Goal: Entertainment & Leisure: Consume media (video, audio)

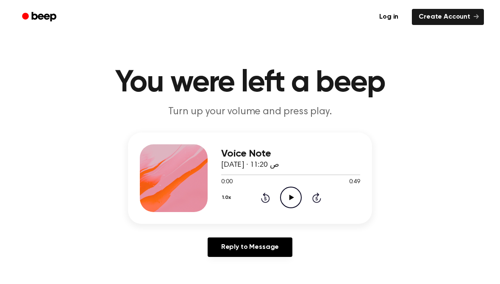
click at [291, 194] on icon "Play Audio" at bounding box center [291, 198] width 22 height 22
click at [287, 199] on icon "Pause Audio" at bounding box center [291, 198] width 22 height 22
click at [282, 198] on icon "Play Audio" at bounding box center [291, 198] width 22 height 22
click at [349, 174] on div at bounding box center [290, 174] width 139 height 7
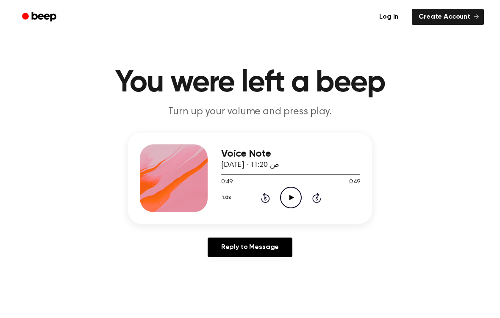
click at [268, 196] on icon at bounding box center [265, 198] width 9 height 10
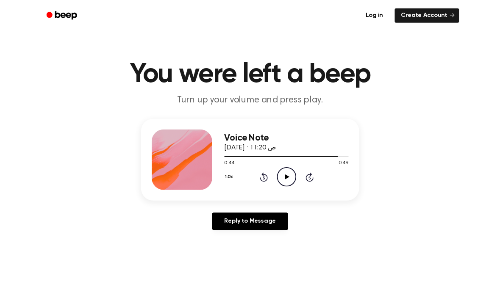
scroll to position [34, 0]
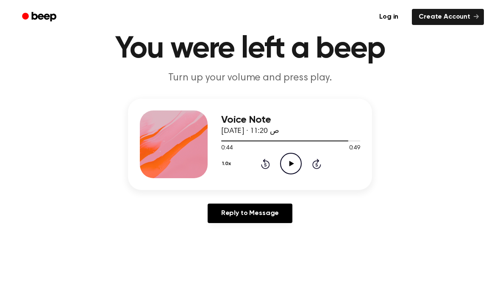
click at [264, 161] on icon at bounding box center [265, 164] width 9 height 10
click at [266, 165] on icon at bounding box center [265, 164] width 2 height 3
click at [266, 156] on div "1.0x Rewind 5 seconds Play Audio Skip 5 seconds" at bounding box center [290, 164] width 139 height 22
click at [266, 159] on icon "Rewind 5 seconds" at bounding box center [265, 164] width 9 height 11
click at [261, 165] on icon at bounding box center [265, 164] width 9 height 10
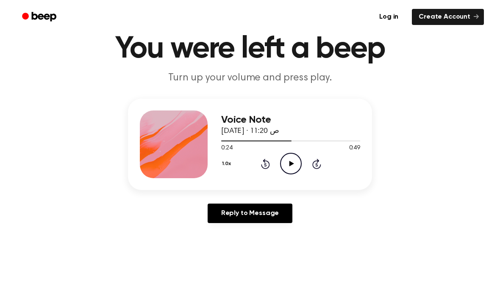
click at [262, 167] on icon at bounding box center [265, 164] width 9 height 10
click at [261, 167] on icon "Rewind 5 seconds" at bounding box center [265, 164] width 9 height 11
click at [291, 160] on icon "Play Audio" at bounding box center [291, 164] width 22 height 22
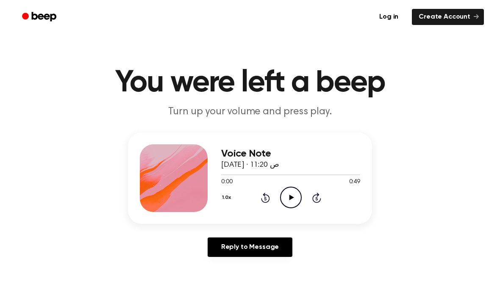
click at [291, 195] on icon "Play Audio" at bounding box center [291, 198] width 22 height 22
click at [287, 195] on icon "Pause Audio" at bounding box center [291, 198] width 22 height 22
click at [292, 196] on icon "Play Audio" at bounding box center [291, 198] width 22 height 22
click at [286, 199] on icon "Pause Audio" at bounding box center [291, 198] width 22 height 22
click at [317, 176] on div at bounding box center [290, 174] width 139 height 7
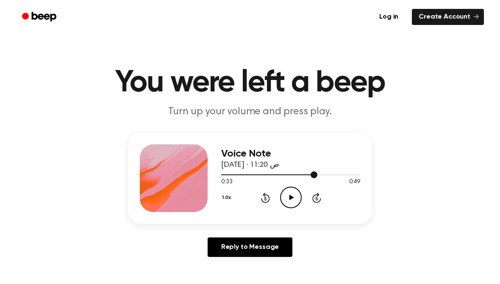
click at [281, 175] on div at bounding box center [269, 175] width 96 height 1
click at [288, 195] on icon "Play Audio" at bounding box center [291, 198] width 22 height 22
click at [269, 172] on div at bounding box center [290, 174] width 139 height 7
click at [243, 172] on div at bounding box center [290, 174] width 139 height 7
